Goal: Task Accomplishment & Management: Use online tool/utility

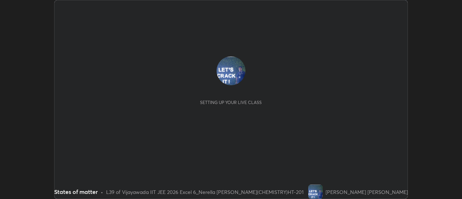
scroll to position [199, 461]
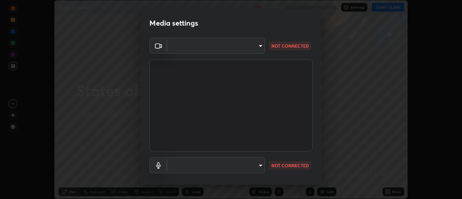
type input "a883e25cd245bfe675af14159889ff63e0a5caf6c02b2935dafa624613e4c407"
type input "default"
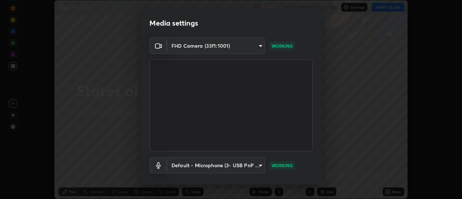
scroll to position [38, 0]
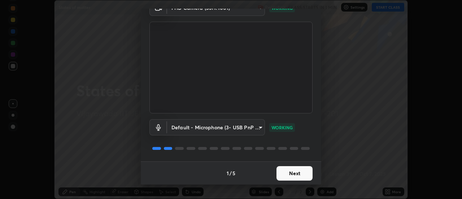
click at [295, 168] on button "Next" at bounding box center [294, 173] width 36 height 14
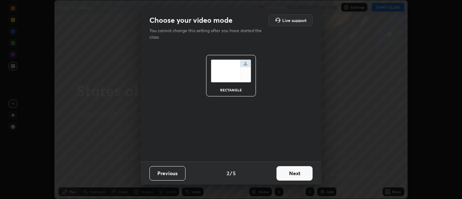
scroll to position [0, 0]
click at [295, 173] on button "Next" at bounding box center [294, 173] width 36 height 14
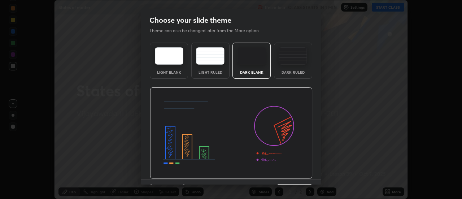
click at [298, 173] on img at bounding box center [231, 133] width 163 height 92
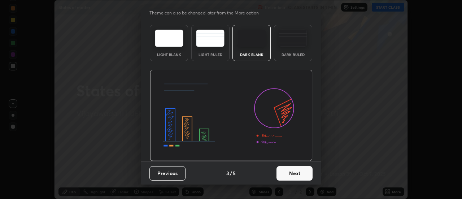
click at [296, 171] on button "Next" at bounding box center [294, 173] width 36 height 14
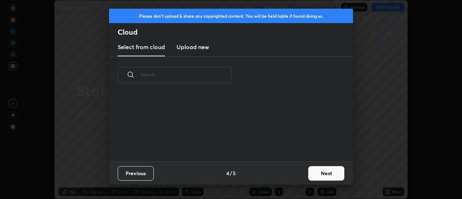
scroll to position [68, 231]
click at [296, 172] on div "Previous 4 / 5 Next" at bounding box center [231, 172] width 244 height 23
click at [317, 170] on button "Next" at bounding box center [326, 173] width 36 height 14
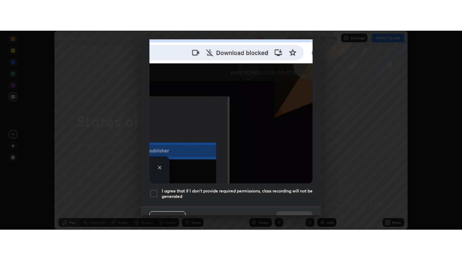
scroll to position [185, 0]
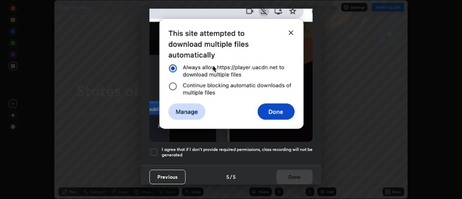
click at [155, 147] on div at bounding box center [153, 151] width 9 height 9
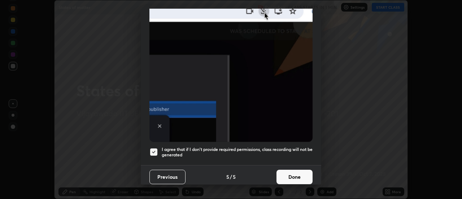
click at [283, 169] on button "Done" at bounding box center [294, 176] width 36 height 14
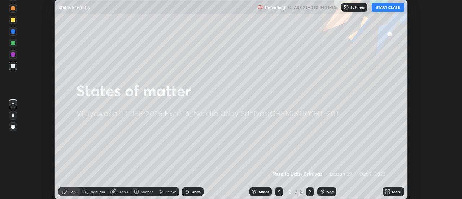
click at [325, 189] on div "Add" at bounding box center [326, 191] width 19 height 9
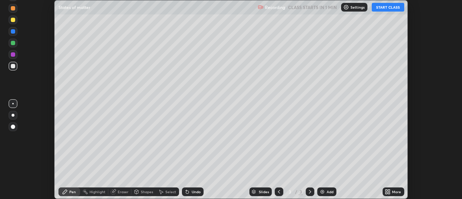
click at [384, 8] on button "START CLASS" at bounding box center [387, 7] width 32 height 9
click at [393, 191] on div "More" at bounding box center [396, 192] width 9 height 4
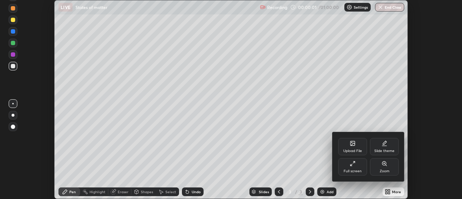
click at [355, 164] on icon at bounding box center [352, 163] width 6 height 6
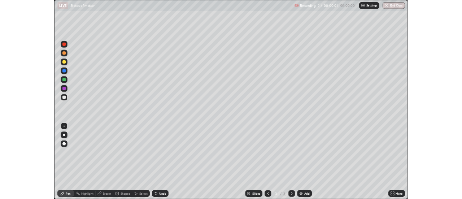
scroll to position [260, 462]
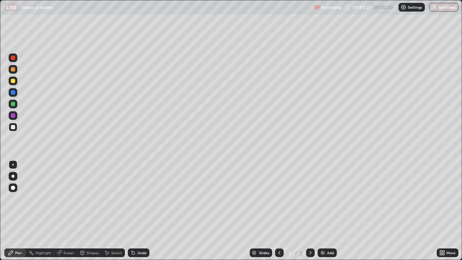
click at [327, 198] on div "Add" at bounding box center [330, 253] width 7 height 4
click at [277, 198] on icon at bounding box center [279, 253] width 6 height 6
click at [325, 198] on div "Add" at bounding box center [326, 252] width 19 height 9
click at [60, 71] on button "Undo" at bounding box center [69, 74] width 21 height 9
click at [324, 198] on img at bounding box center [322, 253] width 6 height 6
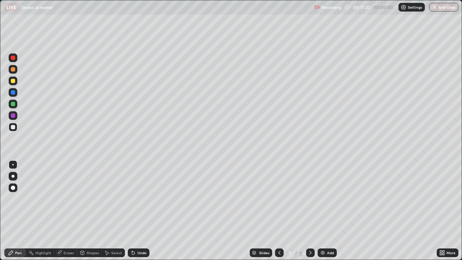
click at [323, 198] on img at bounding box center [322, 253] width 6 height 6
click at [325, 198] on div "Add" at bounding box center [326, 252] width 19 height 9
click at [13, 57] on div at bounding box center [13, 58] width 4 height 4
click at [13, 125] on div at bounding box center [13, 127] width 4 height 4
click at [13, 58] on div at bounding box center [13, 58] width 4 height 4
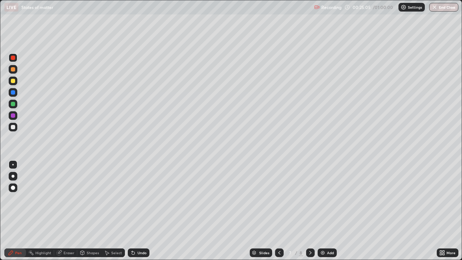
click at [13, 127] on div at bounding box center [13, 127] width 4 height 4
click at [13, 58] on div at bounding box center [13, 58] width 4 height 4
click at [13, 127] on div at bounding box center [13, 127] width 4 height 4
click at [59, 198] on icon at bounding box center [59, 252] width 5 height 5
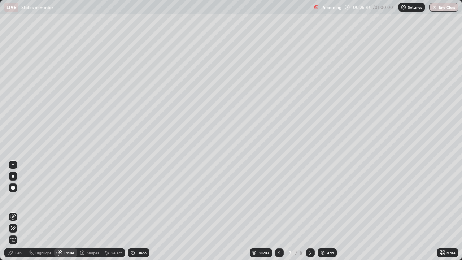
click at [21, 198] on div "Pen" at bounding box center [18, 253] width 6 height 4
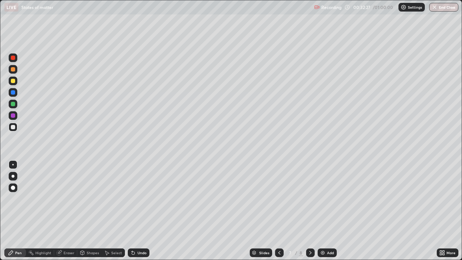
click at [328, 198] on div "Add" at bounding box center [330, 253] width 7 height 4
click at [278, 198] on icon at bounding box center [279, 253] width 6 height 6
click at [309, 198] on icon at bounding box center [310, 253] width 6 height 6
click at [308, 198] on icon at bounding box center [310, 253] width 6 height 6
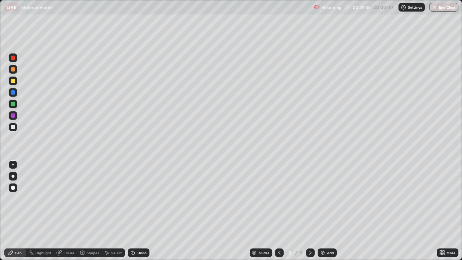
click at [327, 198] on div "Add" at bounding box center [330, 253] width 7 height 4
click at [278, 198] on icon at bounding box center [279, 253] width 6 height 6
click at [310, 198] on icon at bounding box center [310, 253] width 6 height 6
click at [324, 198] on img at bounding box center [322, 253] width 6 height 6
click at [278, 198] on icon at bounding box center [279, 253] width 6 height 6
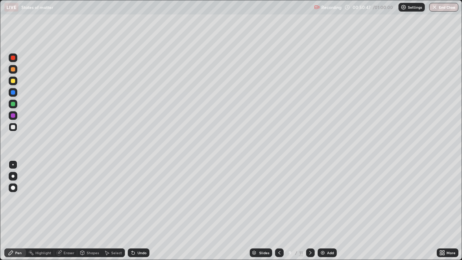
click at [309, 198] on icon at bounding box center [310, 253] width 6 height 6
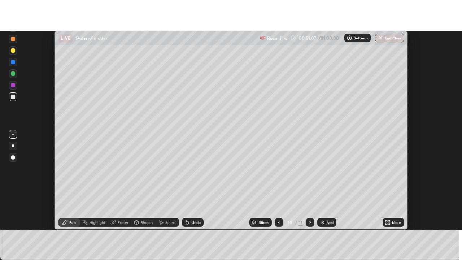
scroll to position [35858, 35595]
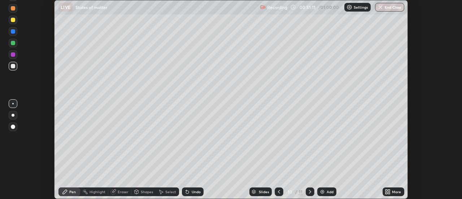
click at [388, 191] on icon at bounding box center [387, 192] width 6 height 6
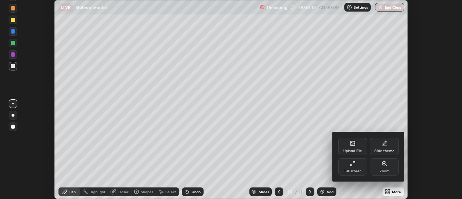
click at [352, 165] on icon at bounding box center [352, 163] width 6 height 6
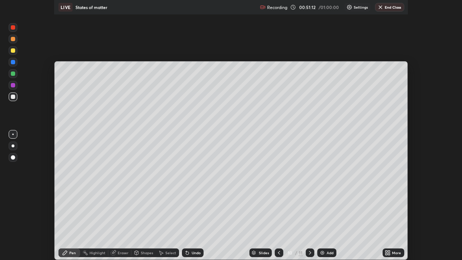
scroll to position [260, 462]
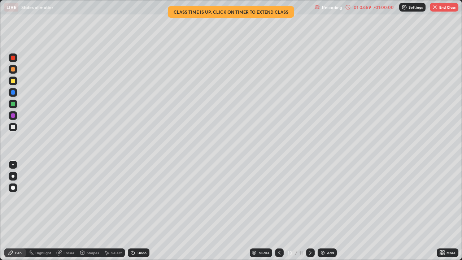
click at [436, 9] on img "button" at bounding box center [435, 7] width 6 height 6
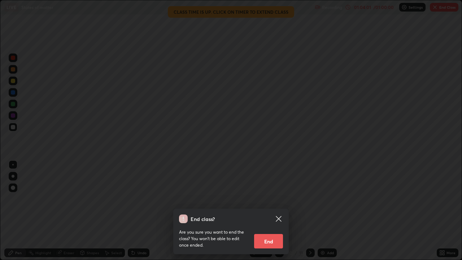
click at [263, 198] on button "End" at bounding box center [268, 241] width 29 height 14
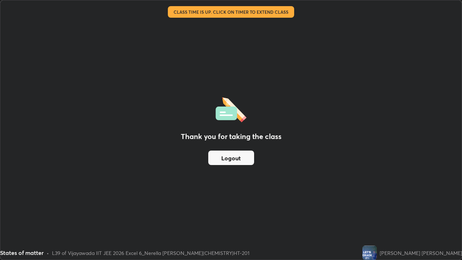
click at [232, 158] on button "Logout" at bounding box center [231, 157] width 46 height 14
